Goal: Obtain resource: Download file/media

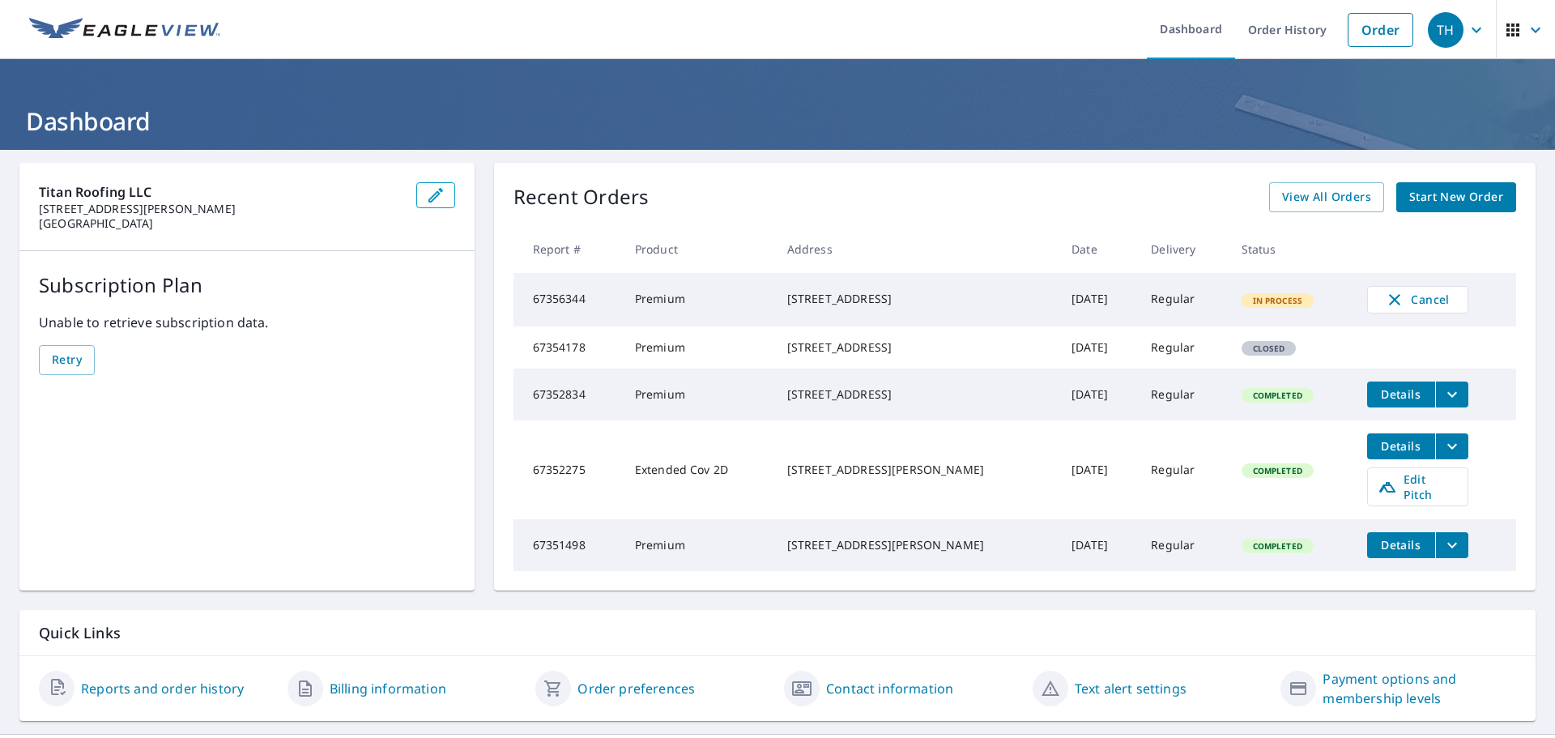
click at [1348, 28] on link "Order" at bounding box center [1381, 30] width 66 height 34
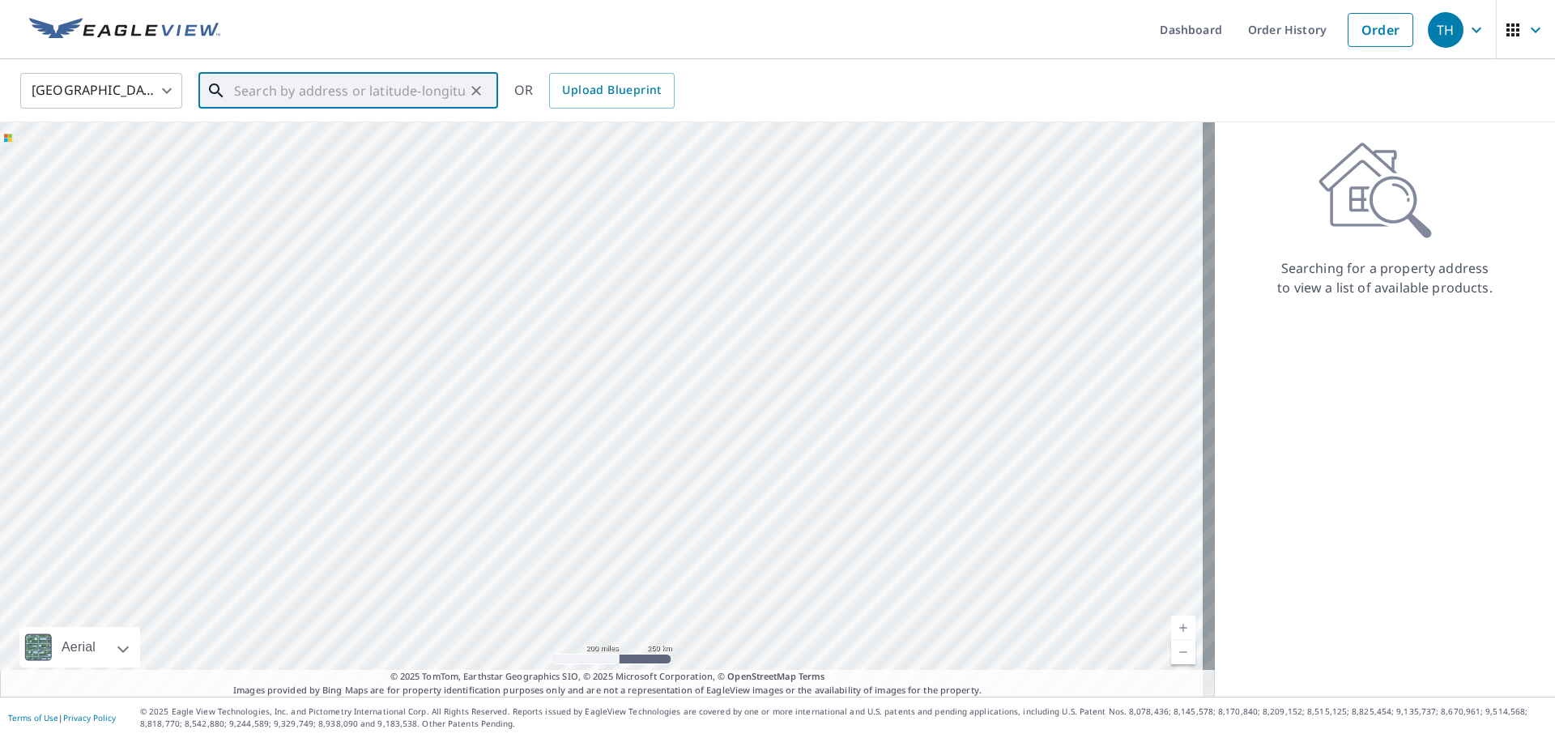
click at [358, 92] on input "text" at bounding box center [349, 90] width 231 height 45
click at [313, 102] on input "text" at bounding box center [349, 90] width 231 height 45
paste input "[STREET_ADDRESS]"
click at [284, 136] on span "28126 Route 66" at bounding box center [358, 137] width 254 height 19
type input "[GEOGRAPHIC_DATA]"
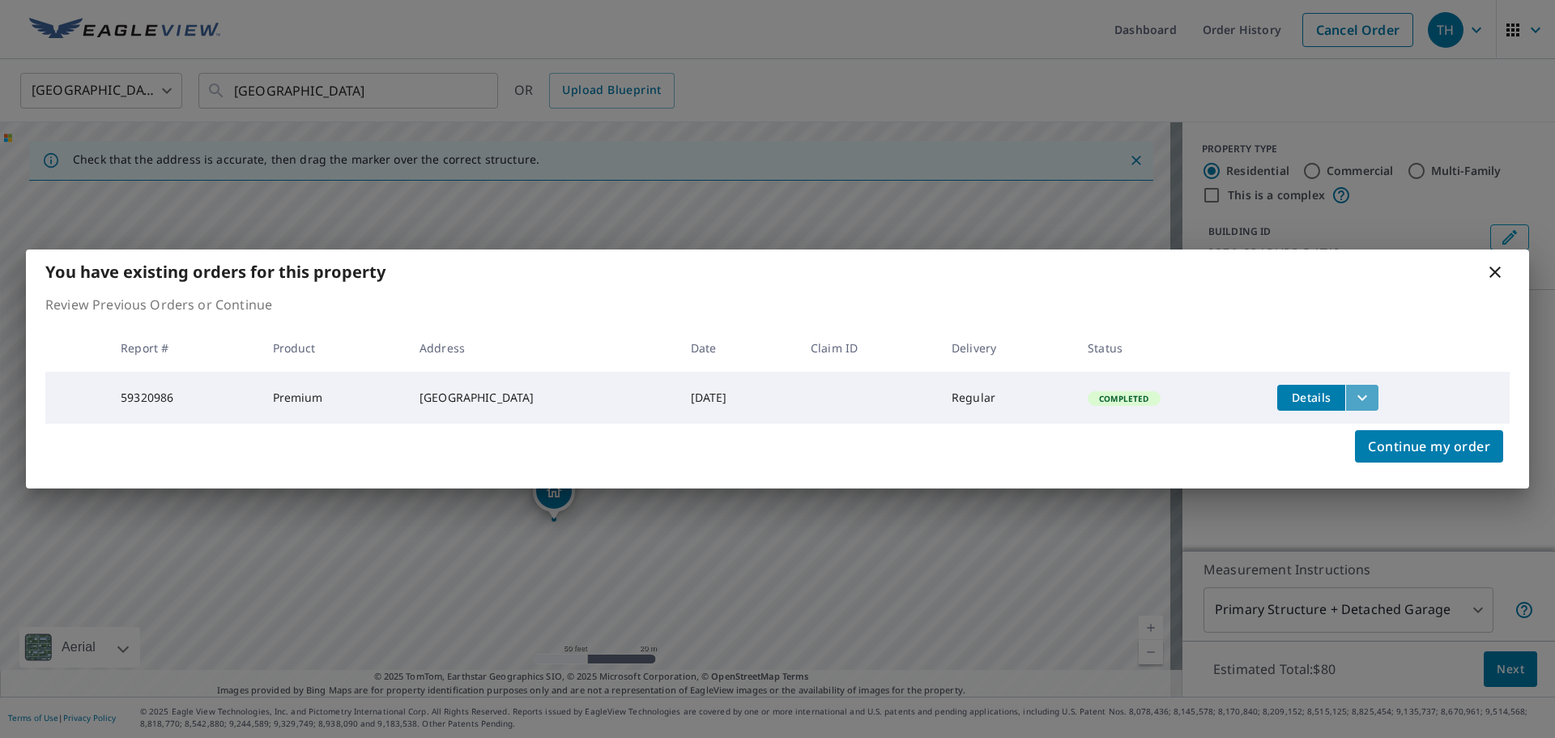
click at [1370, 388] on icon "filesDropdownBtn-59320986" at bounding box center [1361, 397] width 19 height 19
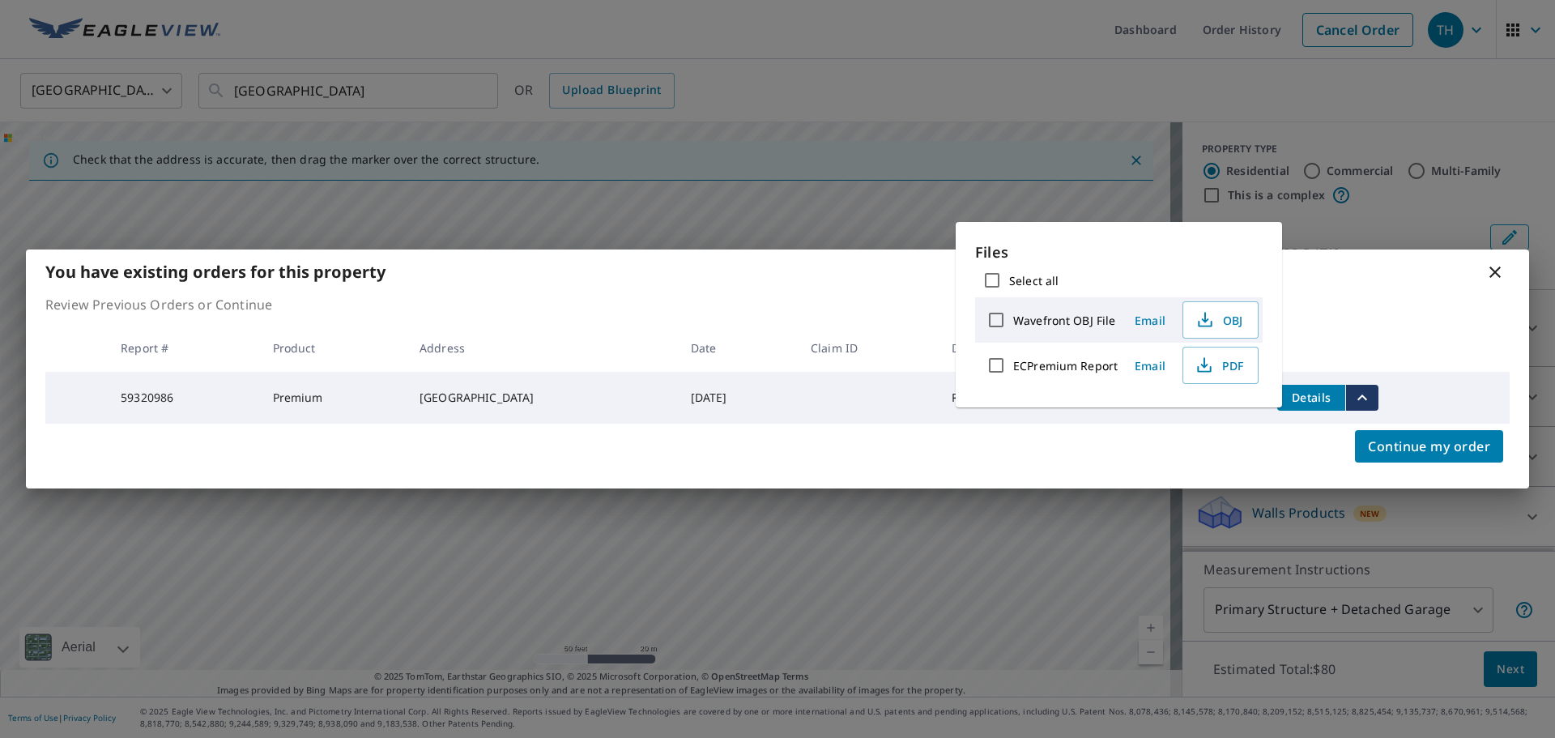
click at [1212, 364] on span "PDF" at bounding box center [1219, 365] width 52 height 19
